Goal: Check status: Check status

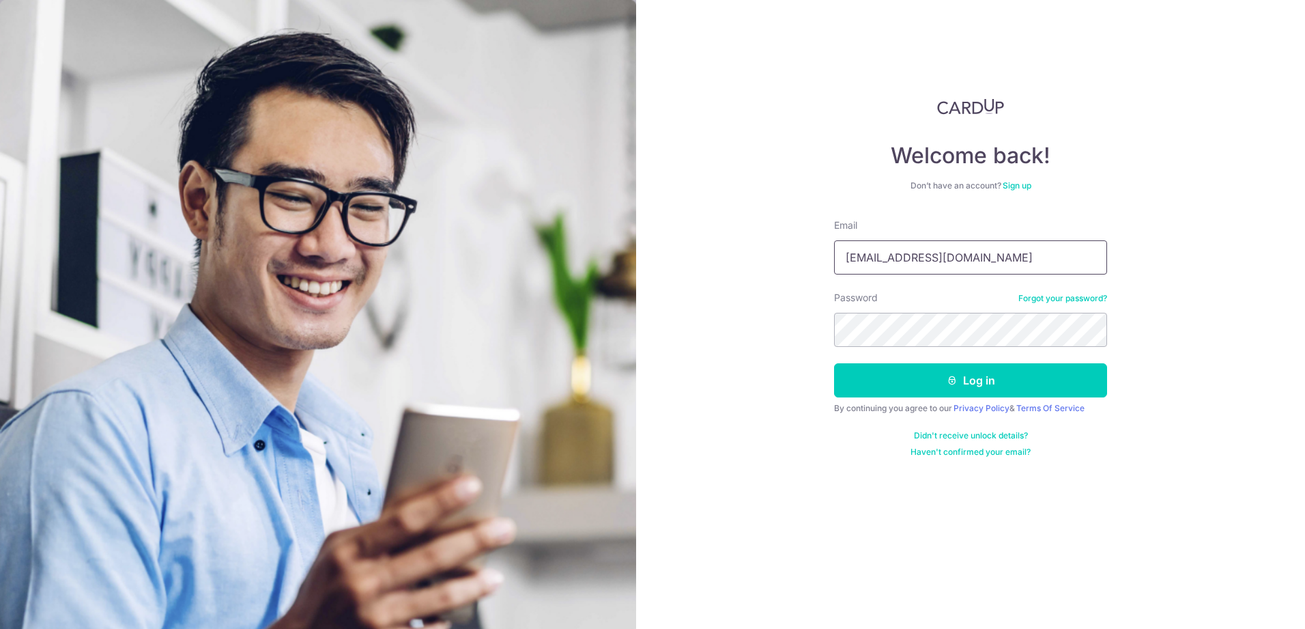
drag, startPoint x: 960, startPoint y: 259, endPoint x: 953, endPoint y: 260, distance: 6.9
click at [953, 260] on input "[EMAIL_ADDRESS][DOMAIN_NAME]" at bounding box center [970, 257] width 273 height 34
type input "[EMAIL_ADDRESS][DOMAIN_NAME]"
click at [931, 382] on button "Log in" at bounding box center [970, 380] width 273 height 34
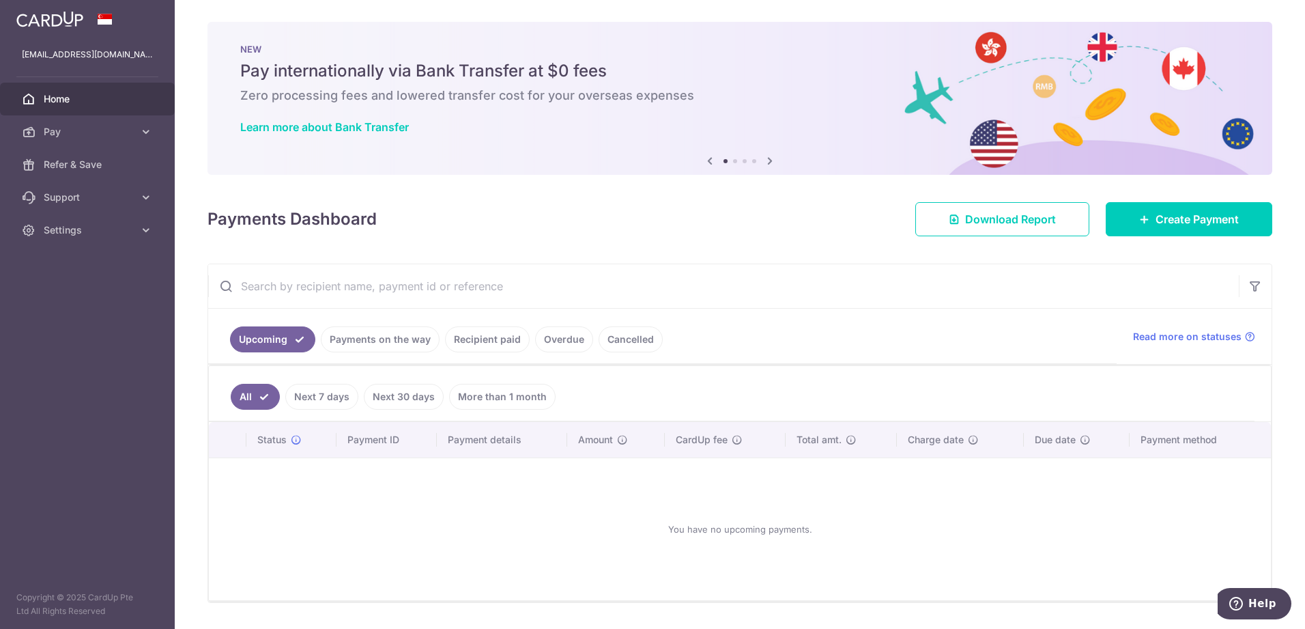
click at [362, 340] on link "Payments on the way" at bounding box center [380, 339] width 119 height 26
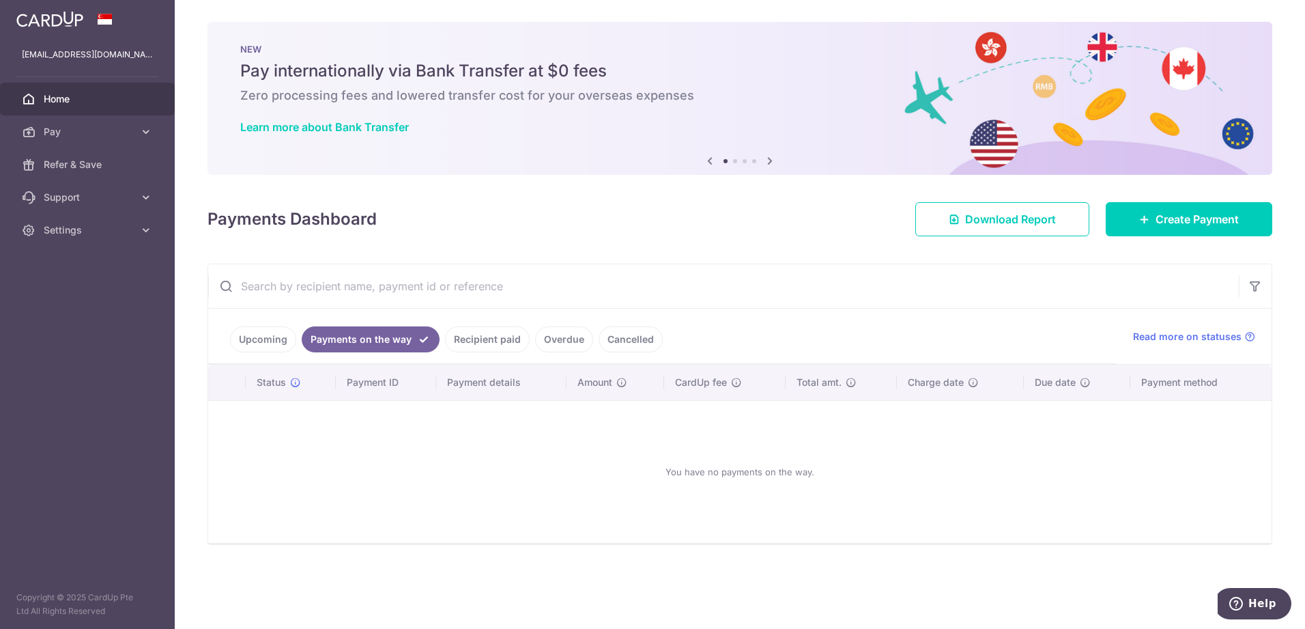
click at [478, 335] on link "Recipient paid" at bounding box center [487, 339] width 85 height 26
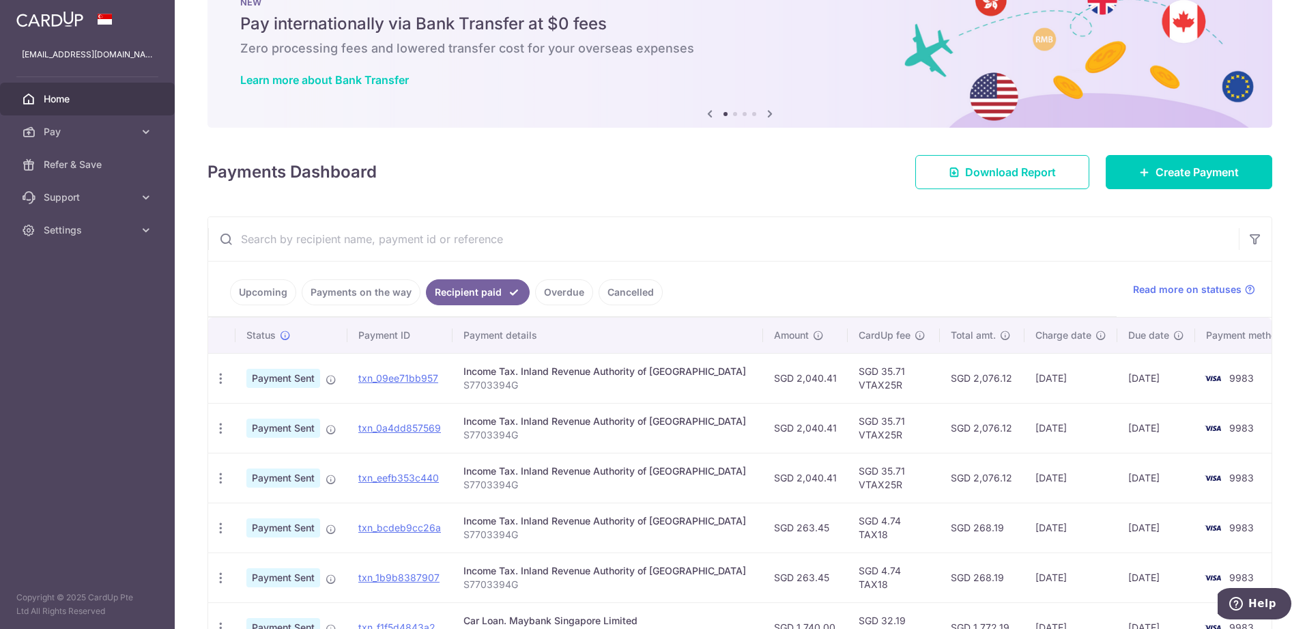
scroll to position [68, 0]
